Goal: Navigation & Orientation: Find specific page/section

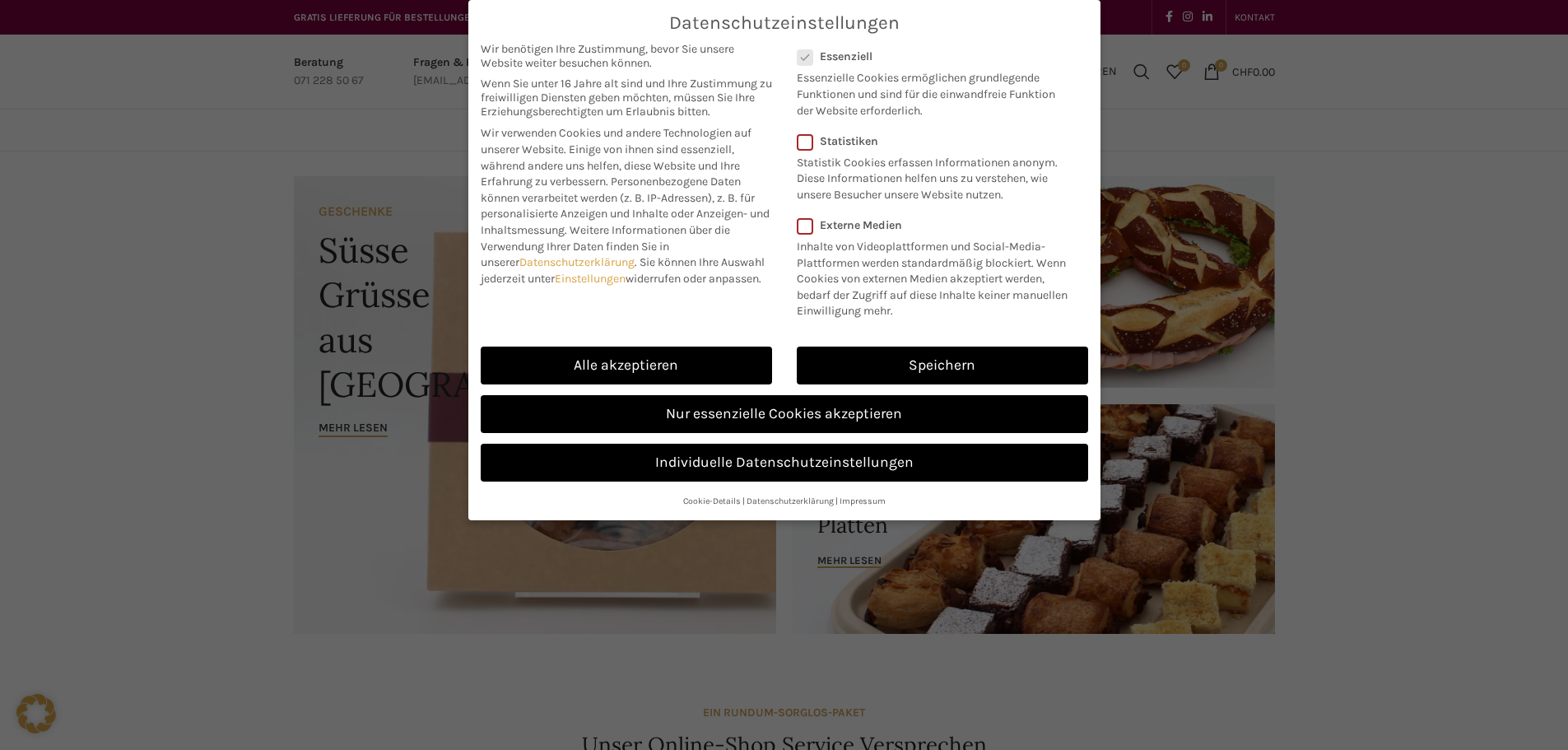
click at [708, 374] on link "Alle akzeptieren" at bounding box center [626, 365] width 291 height 38
checkbox input "true"
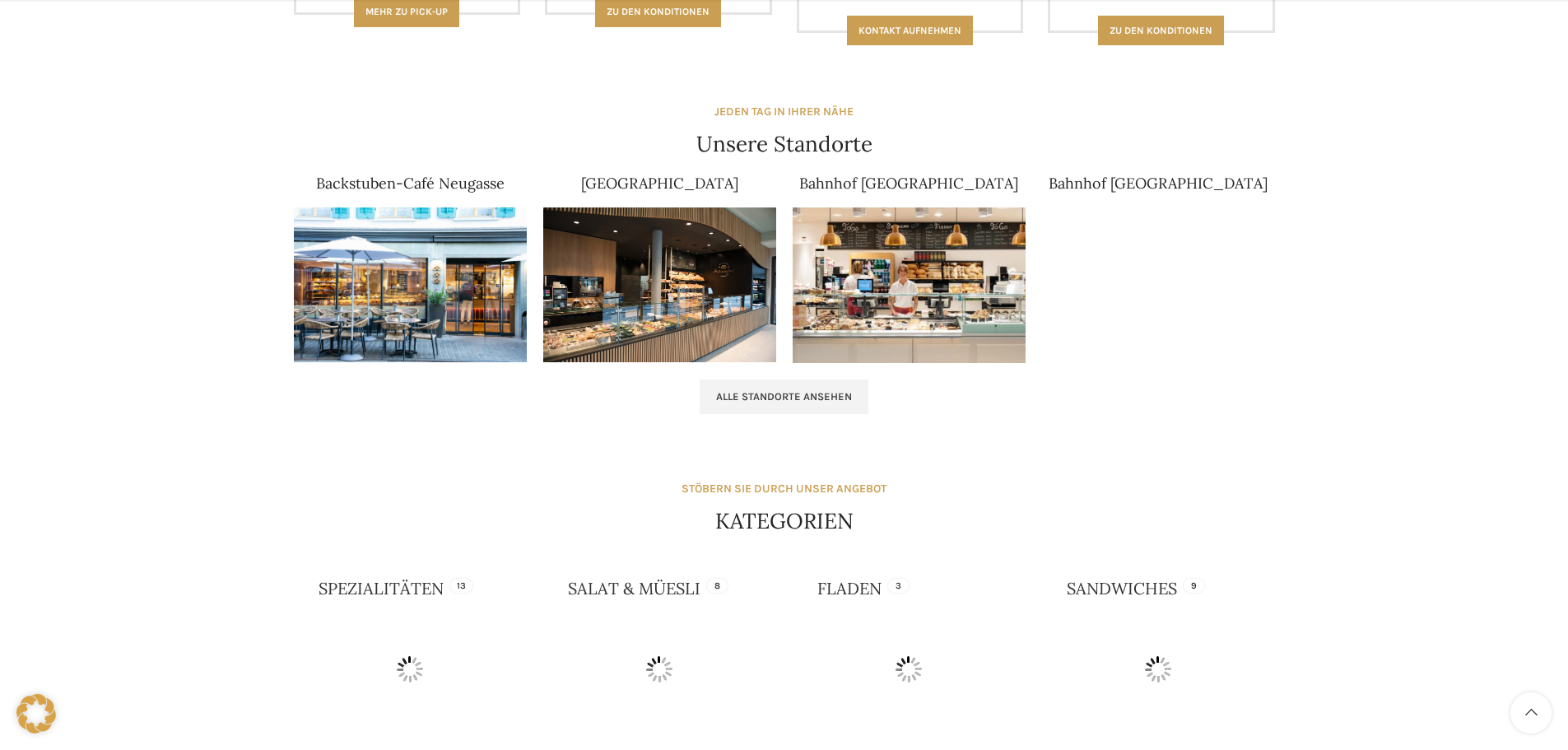
scroll to position [989, 0]
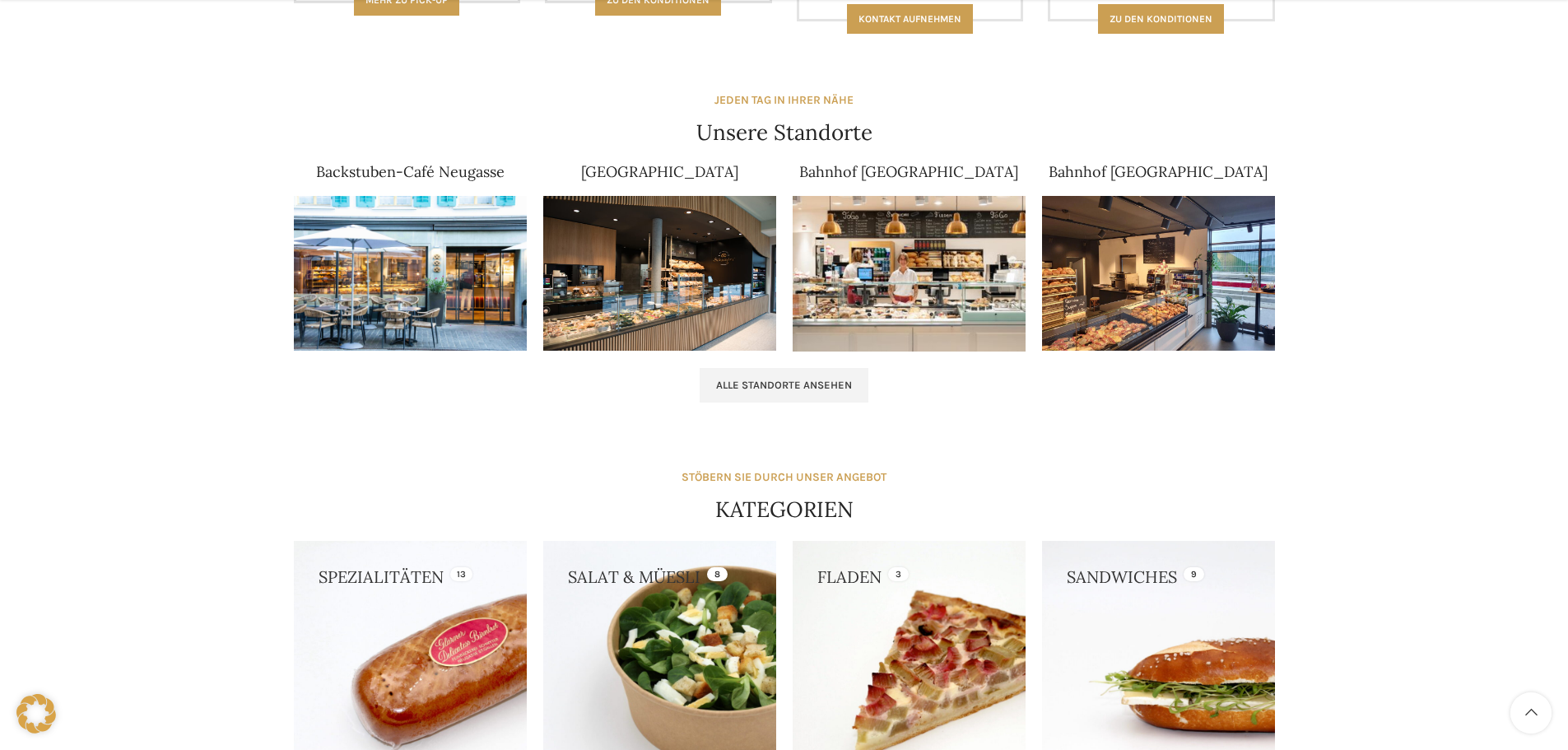
click at [424, 268] on img at bounding box center [410, 273] width 233 height 155
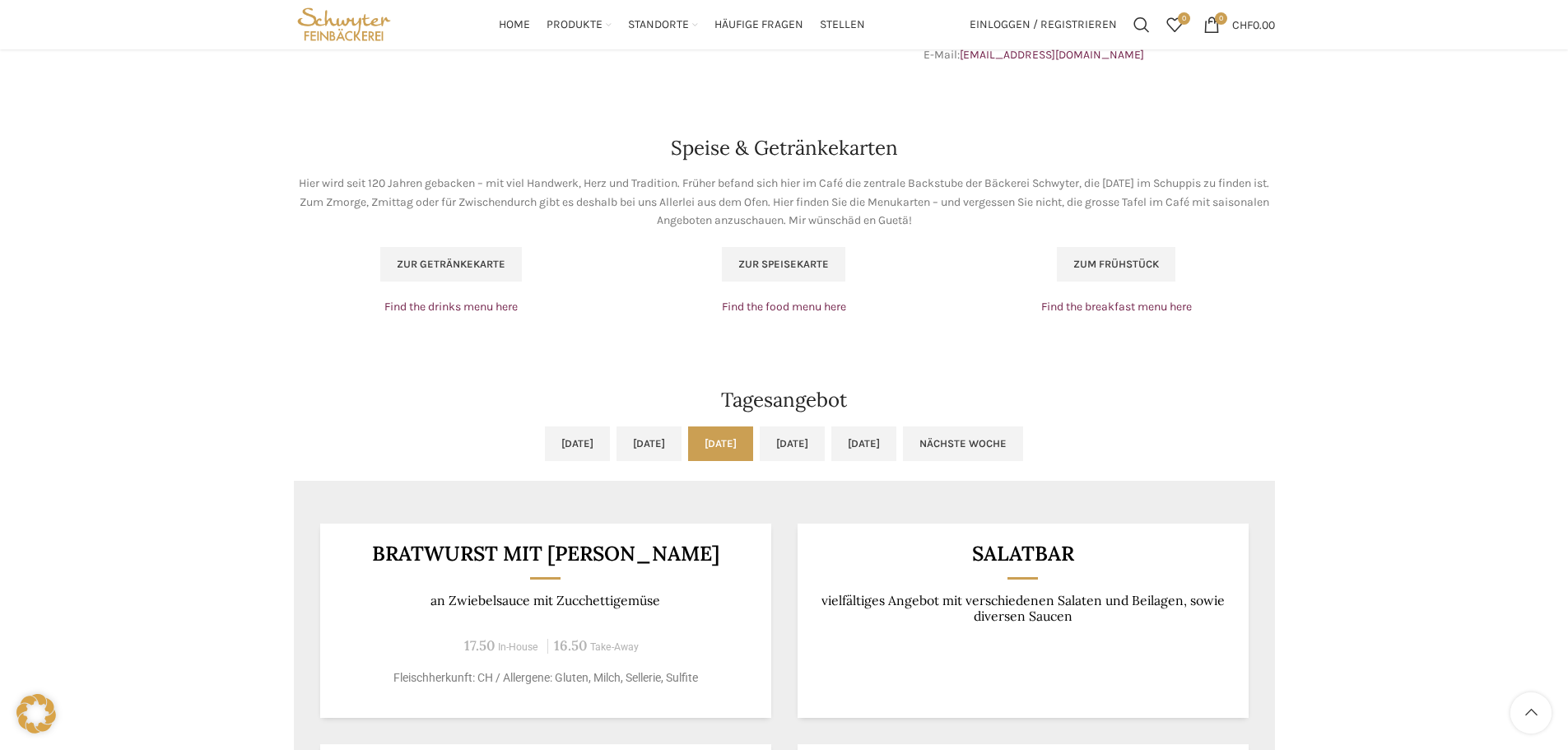
scroll to position [968, 0]
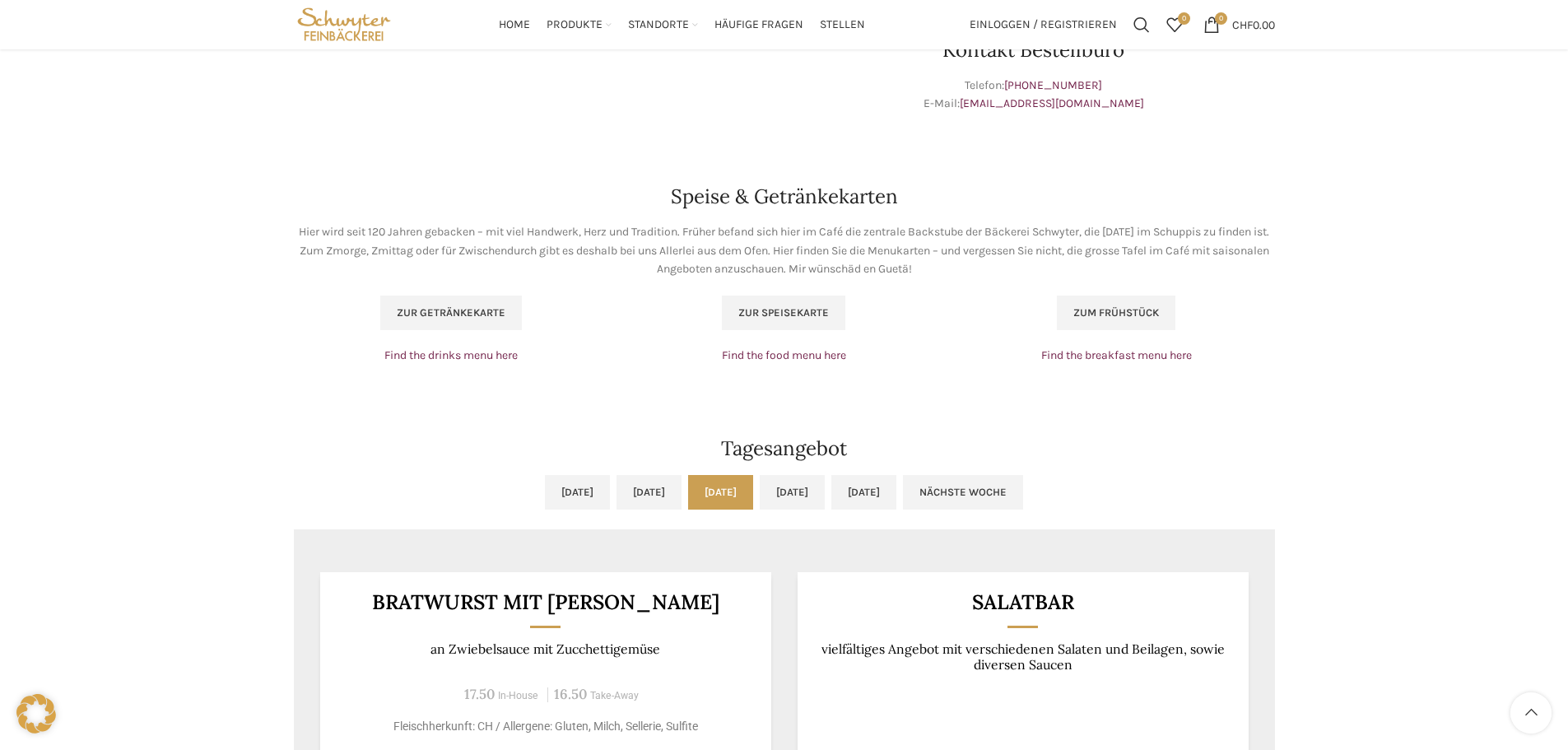
click at [1085, 307] on span "Zum Frühstück" at bounding box center [1116, 313] width 86 height 13
